Goal: Transaction & Acquisition: Contribute content

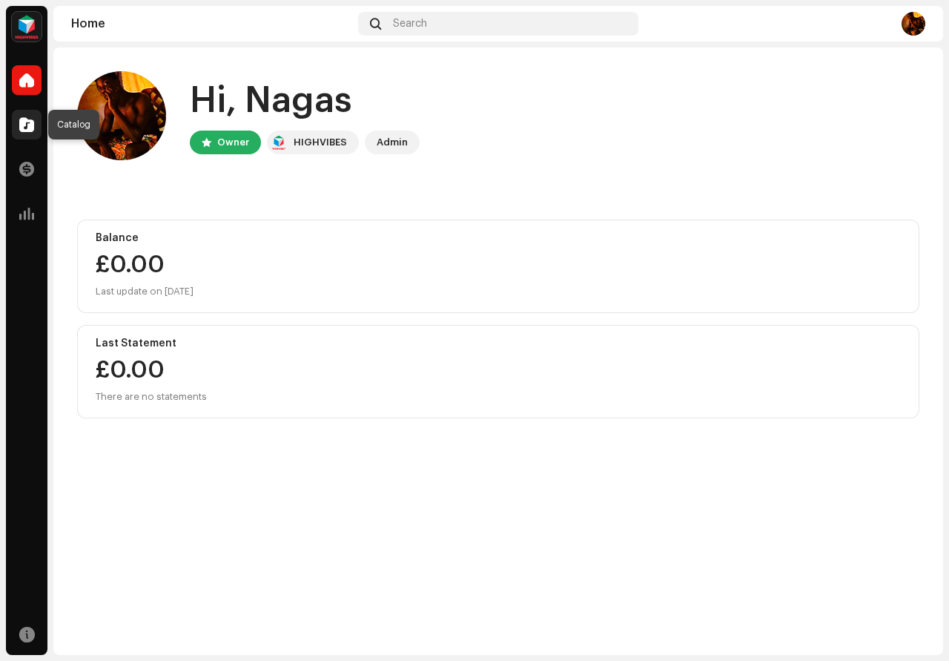
click at [23, 125] on span at bounding box center [26, 125] width 15 height 12
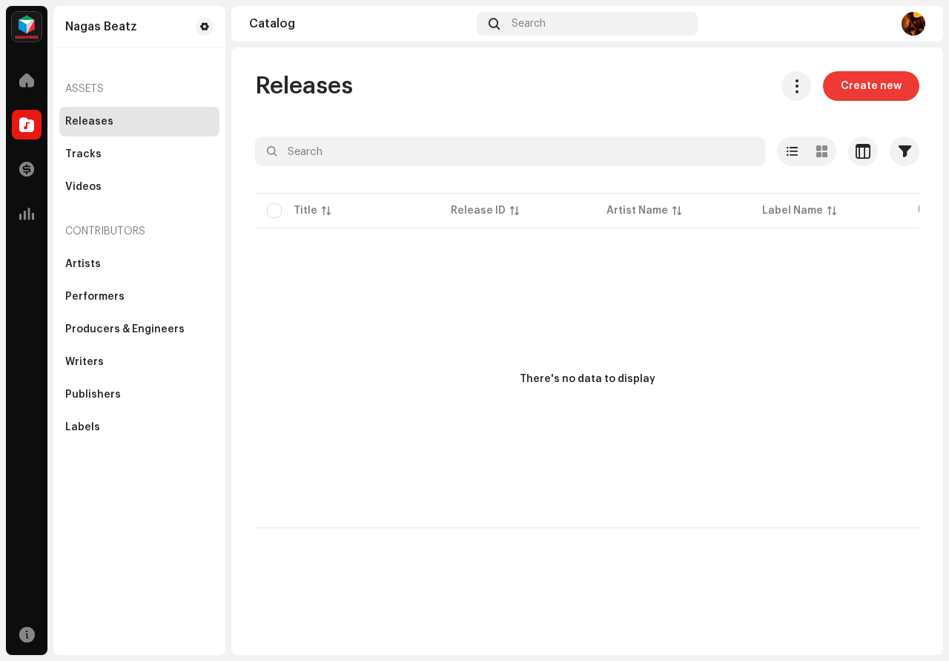
click at [867, 92] on span "Create new" at bounding box center [871, 86] width 61 height 30
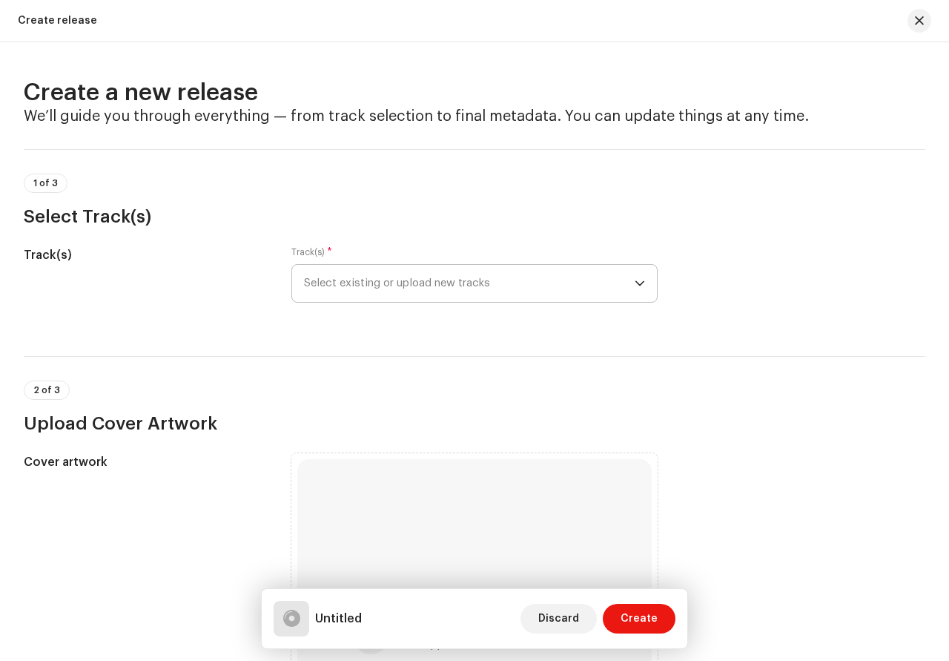
click at [580, 287] on span "Select existing or upload new tracks" at bounding box center [469, 283] width 331 height 37
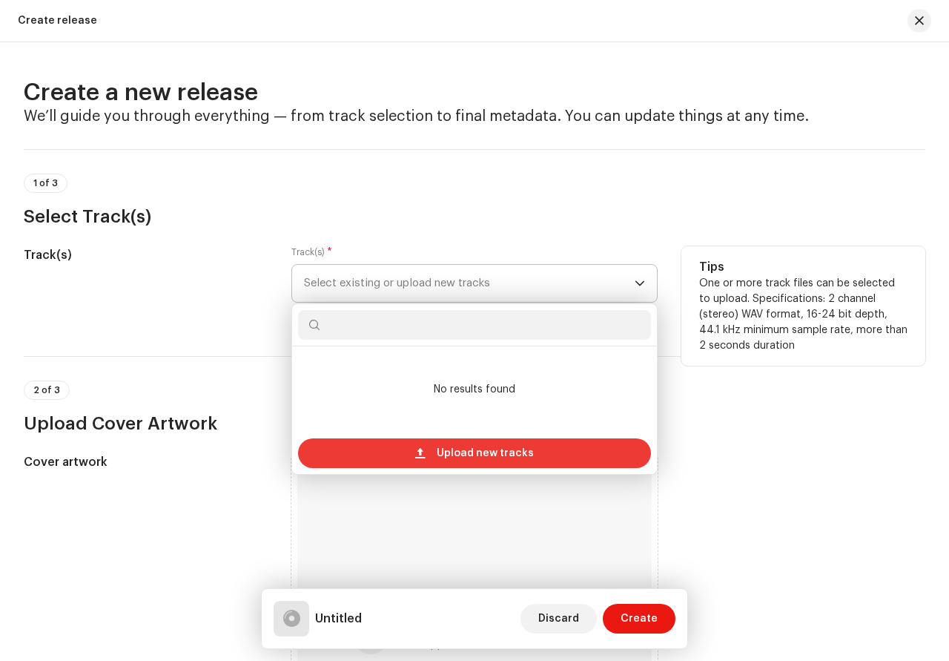
click at [516, 458] on span "Upload new tracks" at bounding box center [485, 453] width 97 height 30
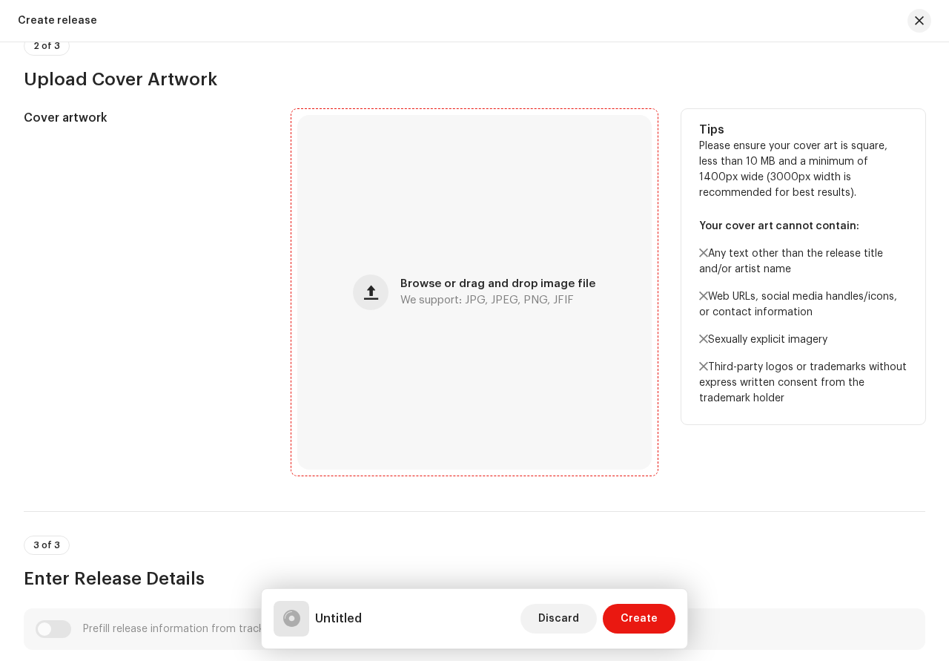
scroll to position [498, 0]
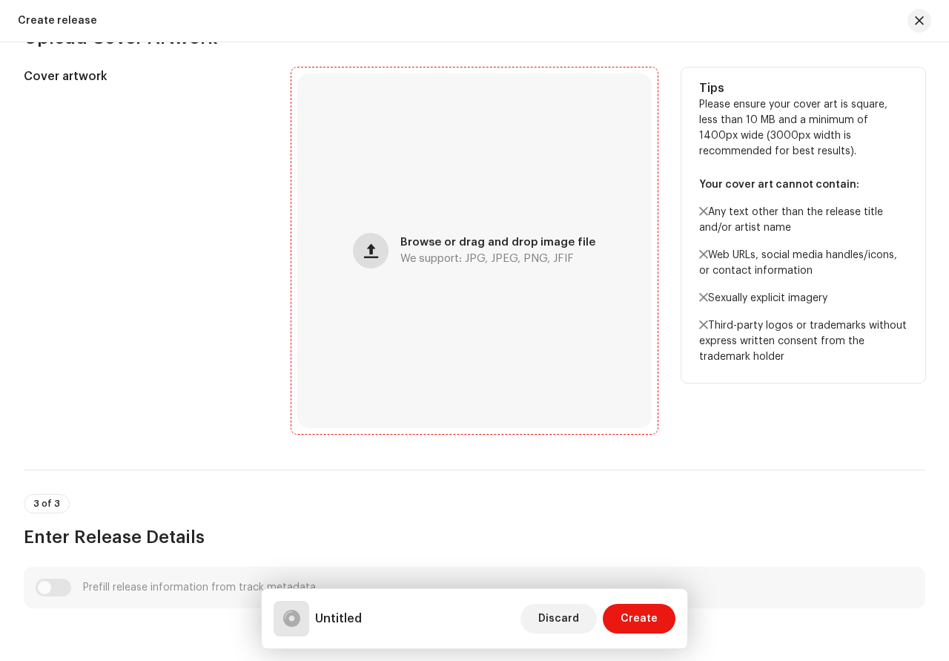
click at [376, 249] on span "button" at bounding box center [371, 251] width 14 height 12
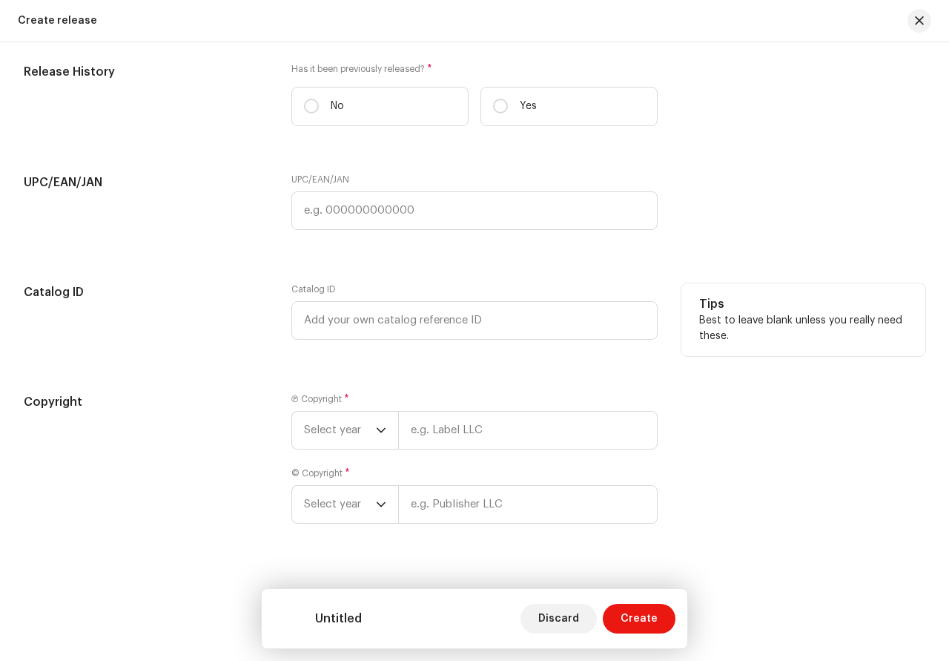
scroll to position [2312, 0]
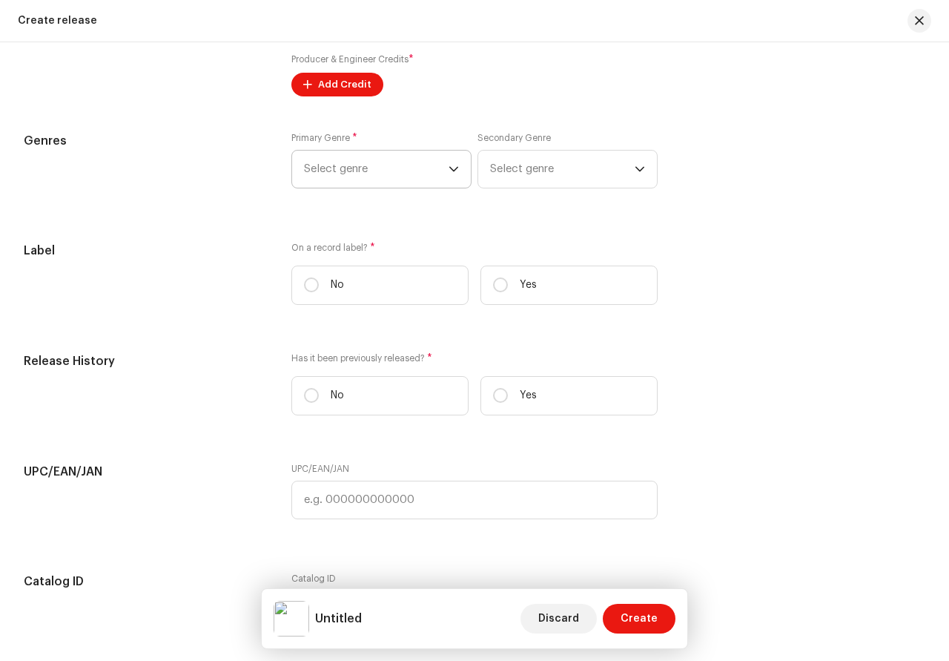
click at [448, 176] on span "Select genre" at bounding box center [376, 169] width 145 height 37
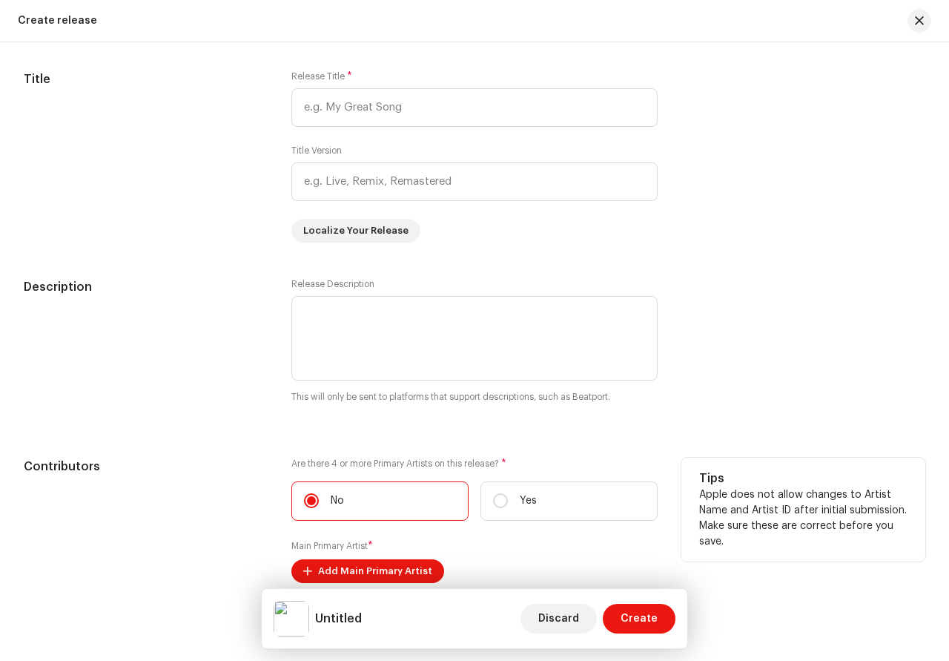
scroll to position [1004, 0]
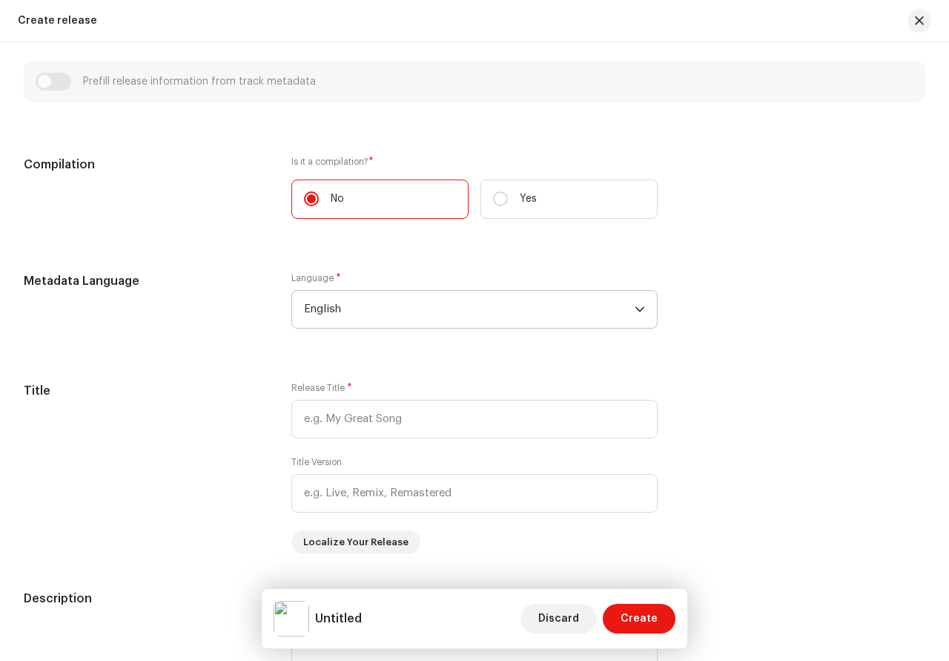
click at [641, 315] on div "dropdown trigger" at bounding box center [640, 309] width 10 height 37
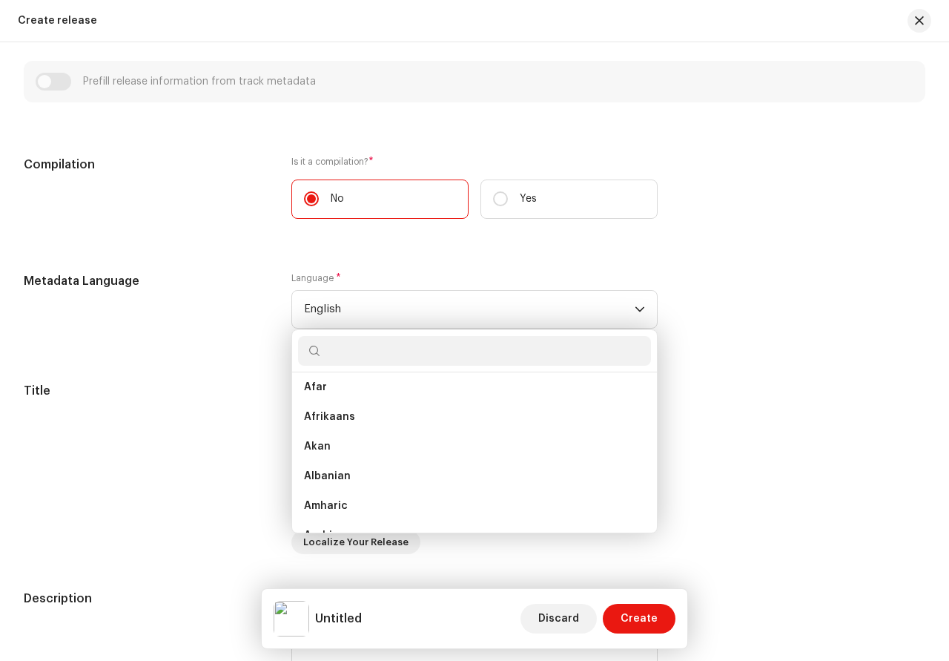
scroll to position [0, 0]
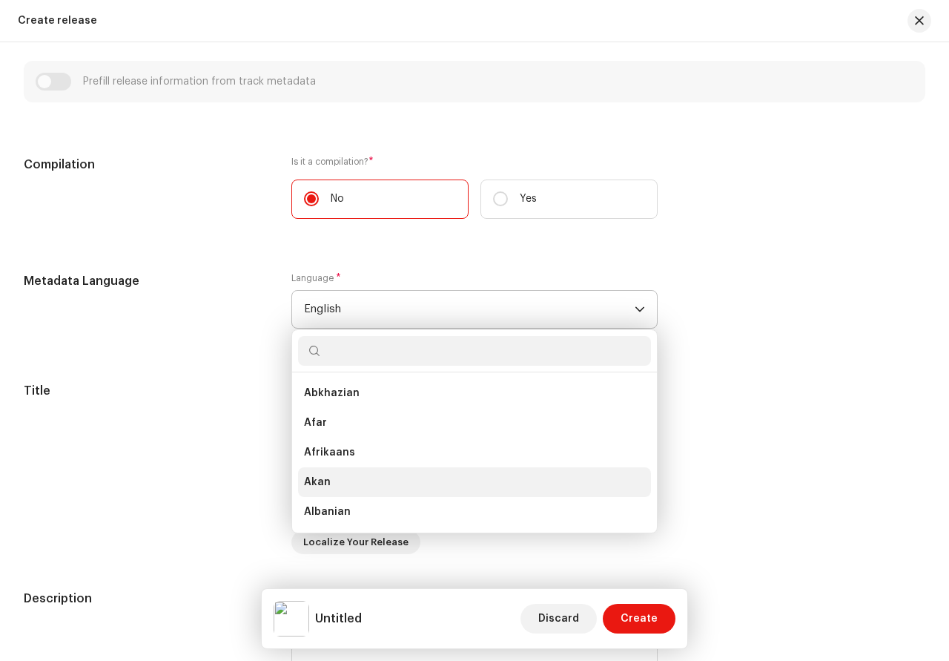
click at [317, 482] on span "Akan" at bounding box center [317, 482] width 27 height 15
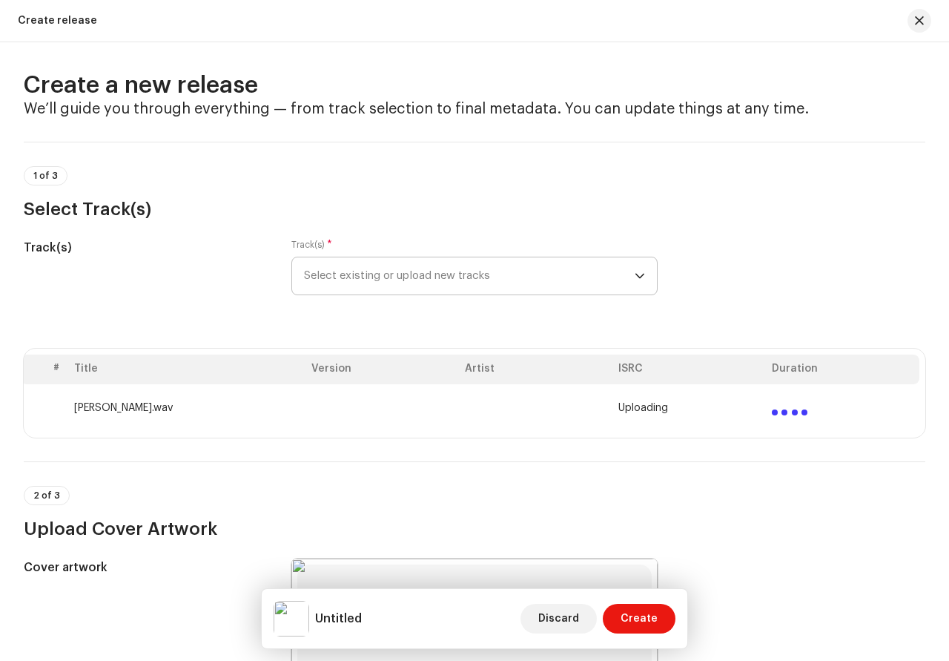
scroll to position [0, 9]
click at [917, 21] on span "button" at bounding box center [919, 21] width 9 height 12
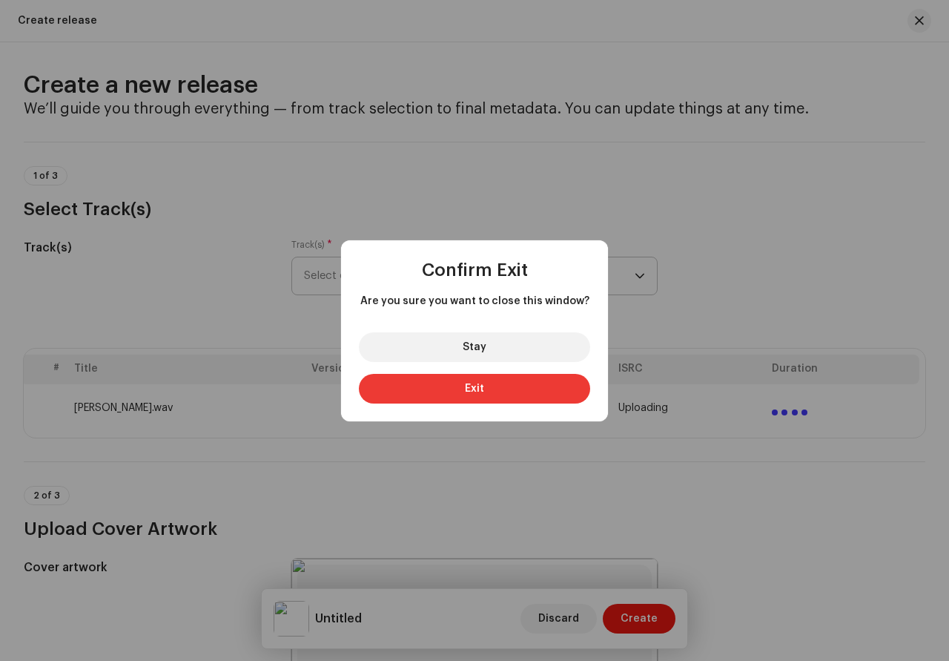
click at [501, 387] on button "Exit" at bounding box center [474, 389] width 231 height 30
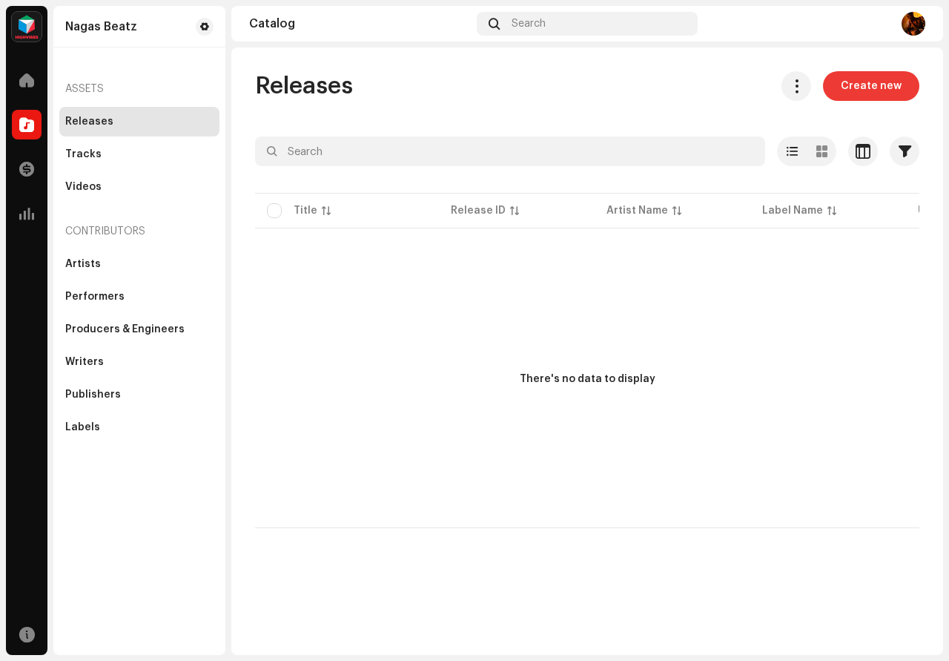
click at [867, 82] on span "Create new" at bounding box center [871, 86] width 61 height 30
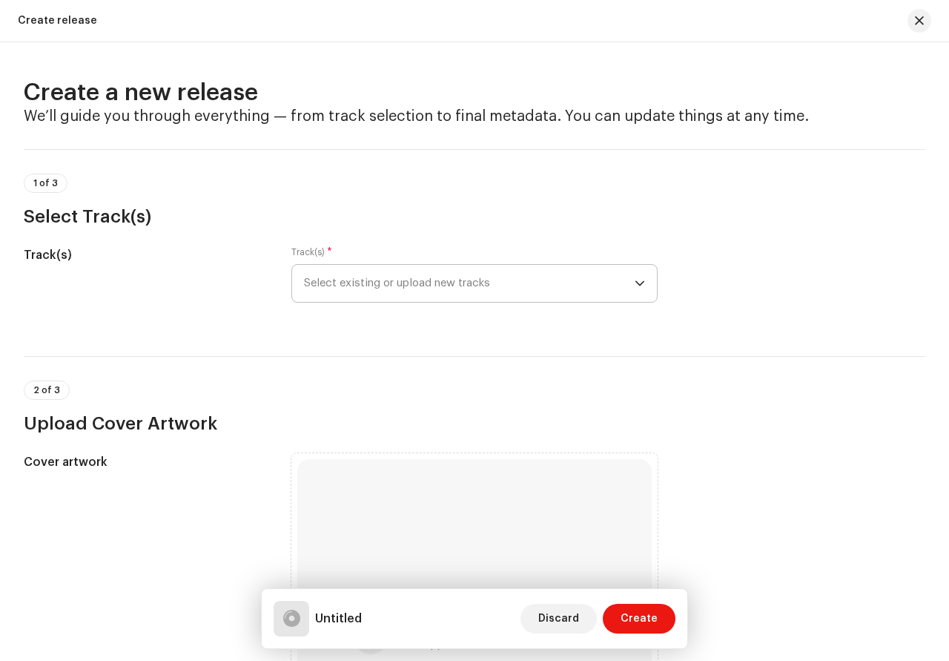
click at [626, 282] on span "Select existing or upload new tracks" at bounding box center [469, 283] width 331 height 37
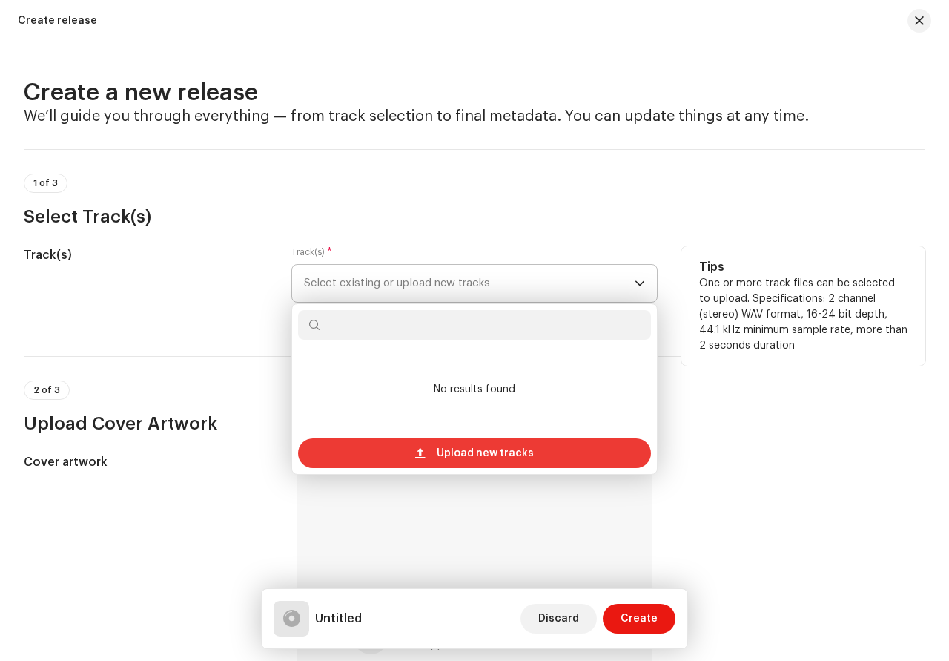
click at [540, 448] on div "Upload new tracks" at bounding box center [474, 453] width 353 height 30
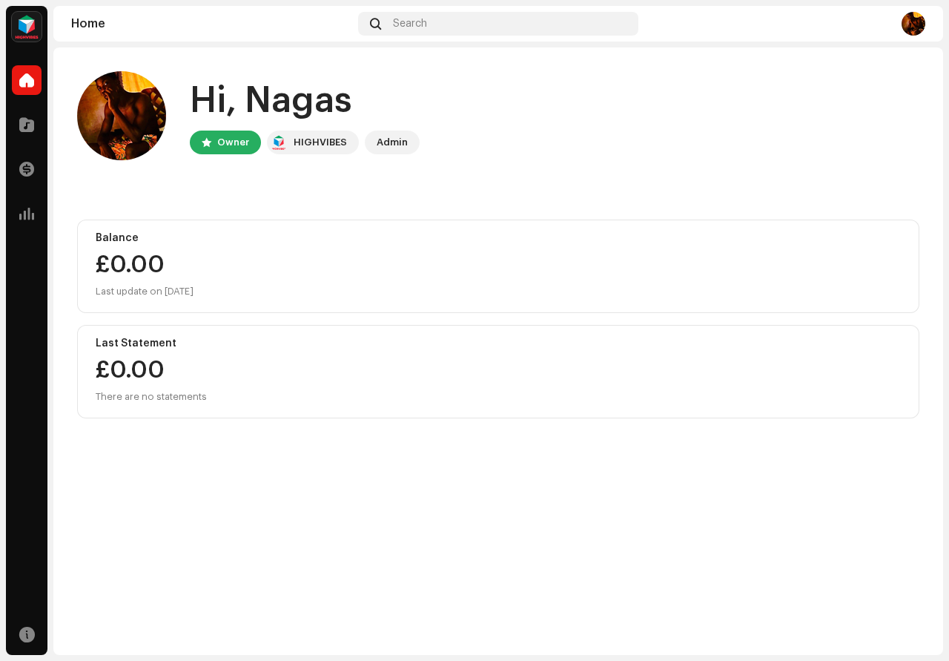
click at [685, 449] on div "Hi, Nagas Owner HIGHVIBES Admin Balance £0.00 Last update on [DATE] Last Statem…" at bounding box center [498, 350] width 890 height 607
drag, startPoint x: 914, startPoint y: 27, endPoint x: 903, endPoint y: 46, distance: 21.6
click at [913, 29] on img at bounding box center [914, 24] width 24 height 24
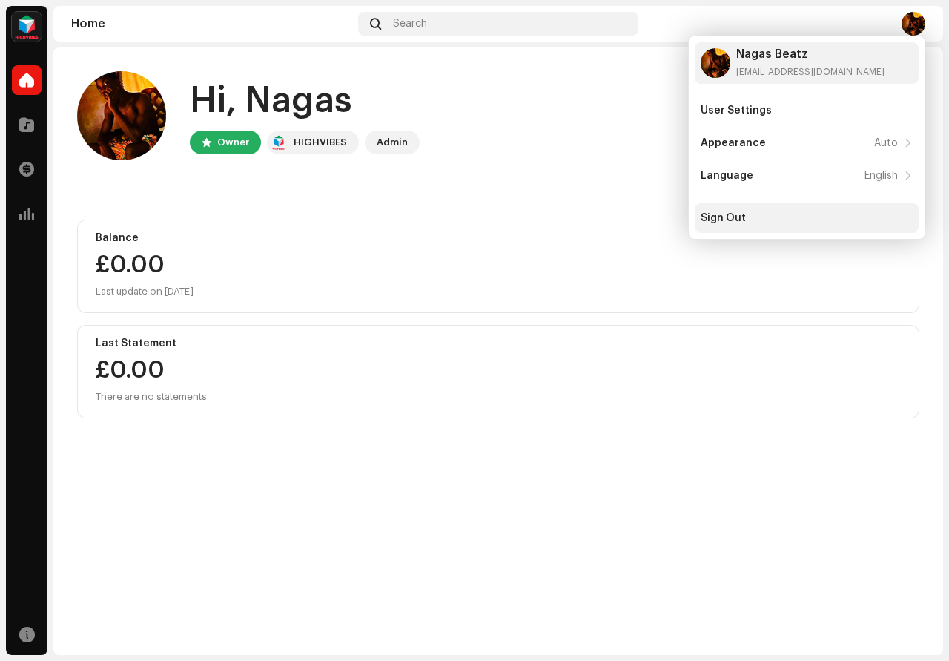
click at [766, 216] on div "Sign Out" at bounding box center [807, 218] width 212 height 12
